Goal: Information Seeking & Learning: Learn about a topic

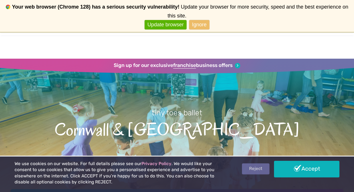
click at [257, 173] on link "Reject" at bounding box center [255, 168] width 27 height 11
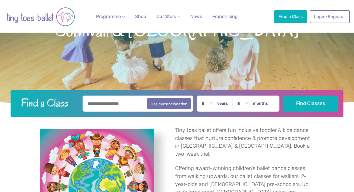
scroll to position [76, 0]
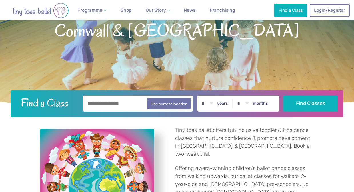
click at [129, 104] on input "text" at bounding box center [138, 103] width 110 height 16
type input "*******"
click at [213, 105] on select "* * * * * * * * * * ** ** **" at bounding box center [208, 103] width 18 height 16
select select "*"
click at [247, 105] on select "* * * * * * * * * * ** **" at bounding box center [243, 103] width 18 height 16
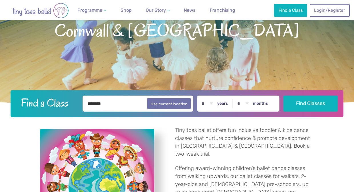
select select "*"
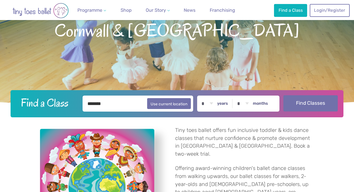
click at [306, 103] on button "Find Classes" at bounding box center [311, 103] width 54 height 16
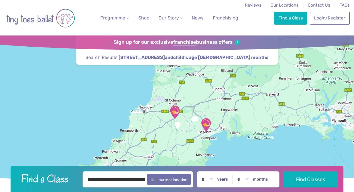
click at [175, 110] on img "Fraddon Village Hall" at bounding box center [175, 112] width 14 height 14
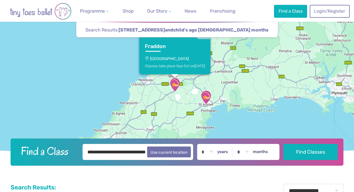
scroll to position [28, 0]
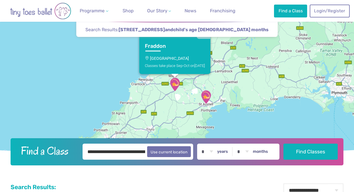
click at [178, 59] on p "[GEOGRAPHIC_DATA]" at bounding box center [175, 58] width 60 height 5
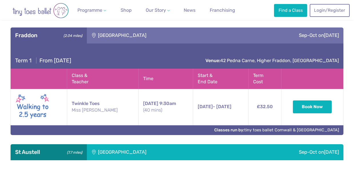
scroll to position [210, 0]
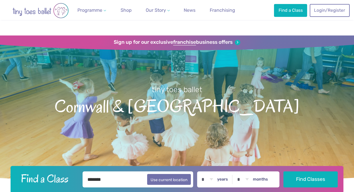
select select "*"
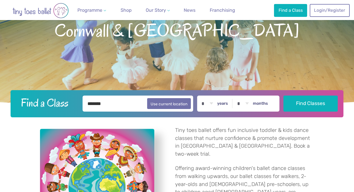
scroll to position [76, 0]
click at [174, 105] on button "Use current location" at bounding box center [169, 103] width 44 height 11
click at [99, 104] on input "**********" at bounding box center [138, 103] width 110 height 16
type input "*******"
click at [284, 95] on button "Find Classes" at bounding box center [311, 103] width 54 height 16
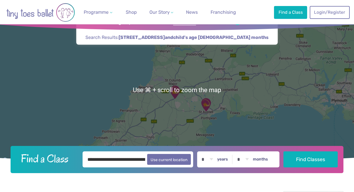
scroll to position [14, 0]
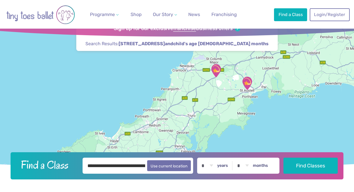
drag, startPoint x: 187, startPoint y: 140, endPoint x: 232, endPoint y: 112, distance: 53.1
click at [232, 112] on div at bounding box center [177, 96] width 354 height 149
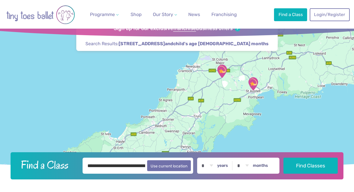
click at [254, 81] on img "St Austell Leisure Centre" at bounding box center [253, 84] width 14 height 14
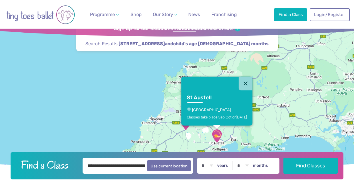
drag, startPoint x: 235, startPoint y: 93, endPoint x: 199, endPoint y: 130, distance: 52.5
click at [199, 130] on div "[GEOGRAPHIC_DATA] Classes take place Sep-Oct [DATE]" at bounding box center [177, 96] width 354 height 149
click at [219, 111] on p "[GEOGRAPHIC_DATA]" at bounding box center [217, 109] width 60 height 5
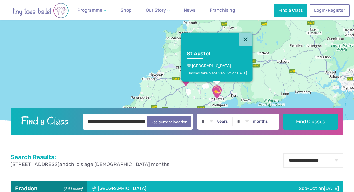
scroll to position [54, 0]
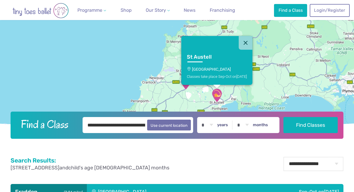
click at [187, 86] on img "Fraddon Village Hall" at bounding box center [186, 82] width 14 height 14
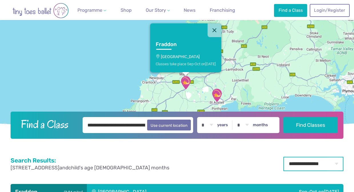
click at [308, 165] on select "**********" at bounding box center [314, 164] width 60 height 14
select select "**"
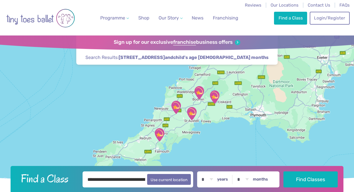
click at [199, 93] on img "The SPACE" at bounding box center [199, 92] width 14 height 14
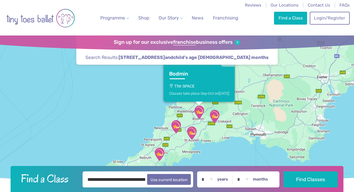
click at [215, 117] on img "East Taphouse Community Hall" at bounding box center [214, 116] width 14 height 14
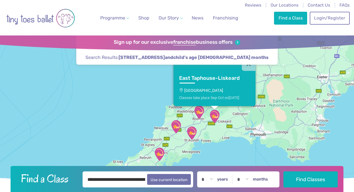
click at [200, 114] on img "The SPACE" at bounding box center [199, 112] width 14 height 14
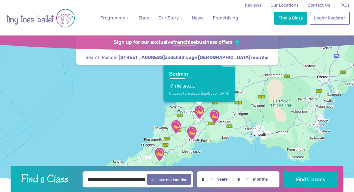
click at [204, 95] on link "Bodmin The SPACE Classes take place Sep-Oct [DATE]" at bounding box center [198, 84] width 71 height 35
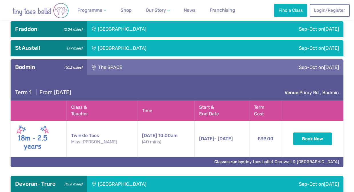
scroll to position [208, 0]
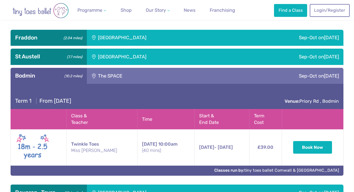
click at [109, 74] on div "The SPACE" at bounding box center [144, 76] width 115 height 16
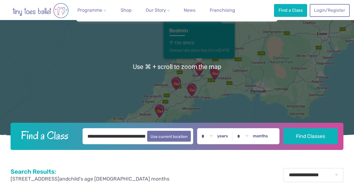
scroll to position [44, 0]
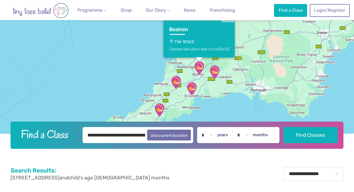
click at [205, 136] on select "* * * * * * * * * * ** ** **" at bounding box center [208, 135] width 18 height 16
select select "*"
click at [242, 135] on select "* * * * * * * * * * ** **" at bounding box center [243, 135] width 18 height 16
select select "*"
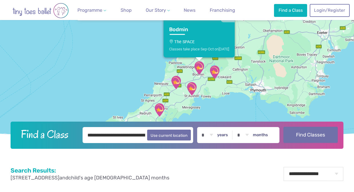
click at [312, 135] on button "Find Classes" at bounding box center [311, 135] width 54 height 16
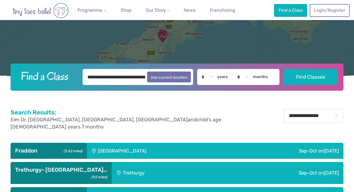
scroll to position [103, 0]
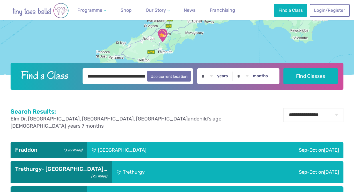
click at [191, 144] on div "[GEOGRAPHIC_DATA]" at bounding box center [159, 150] width 145 height 16
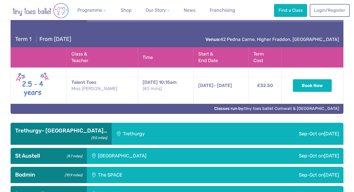
scroll to position [242, 0]
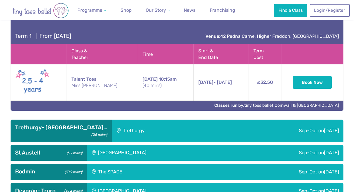
click at [183, 132] on div "Trethurgy" at bounding box center [162, 130] width 100 height 22
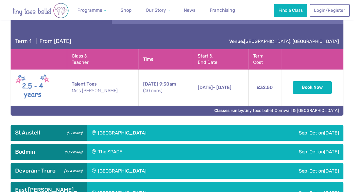
scroll to position [364, 0]
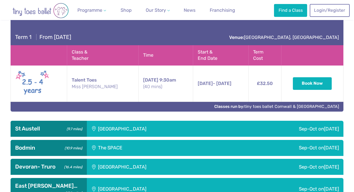
click at [169, 121] on div "[GEOGRAPHIC_DATA]" at bounding box center [159, 129] width 145 height 16
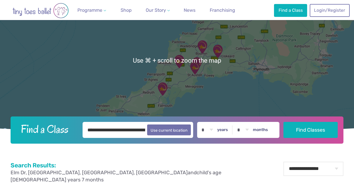
scroll to position [50, 0]
